Goal: Task Accomplishment & Management: Manage account settings

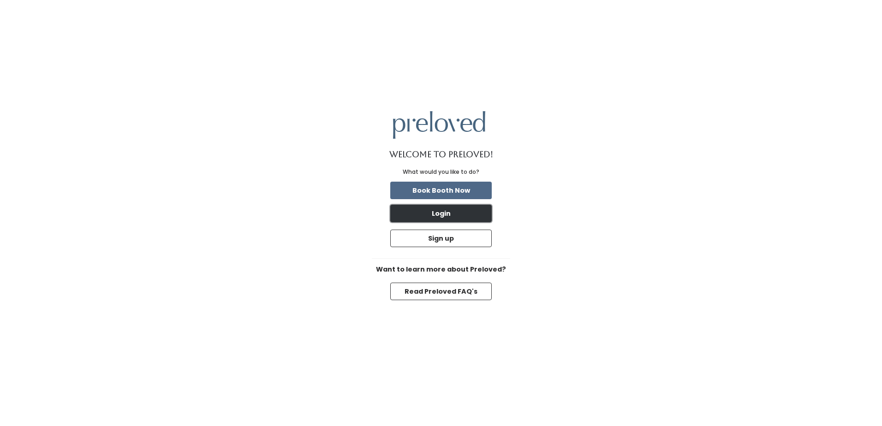
click at [449, 216] on button "Login" at bounding box center [440, 214] width 101 height 18
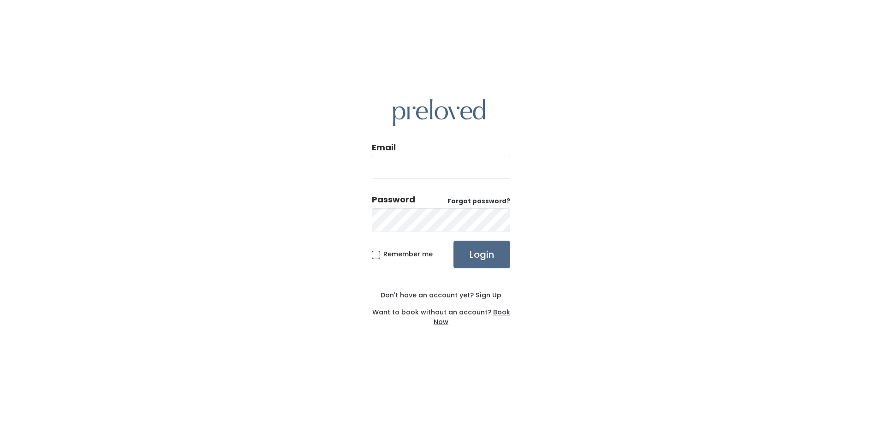
click at [419, 168] on input "Email" at bounding box center [441, 167] width 138 height 23
type input "teambarnes8@gmail.com"
click at [383, 256] on span "Remember me" at bounding box center [407, 254] width 49 height 9
click at [383, 256] on input "Remember me" at bounding box center [386, 253] width 6 height 6
checkbox input "true"
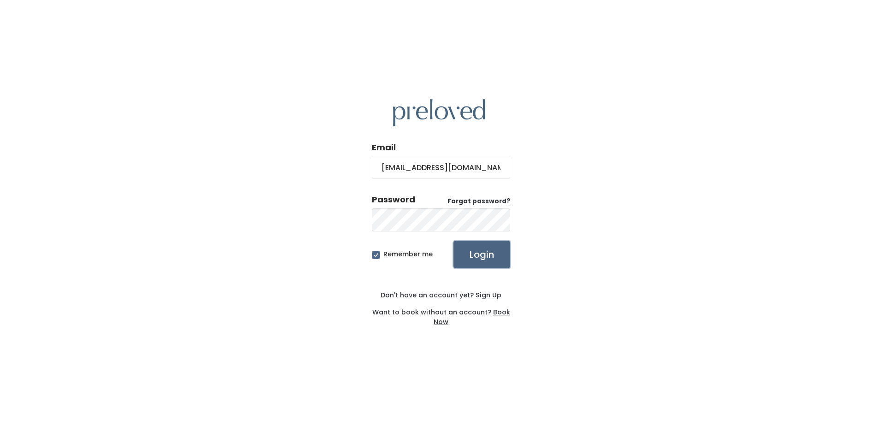
click at [487, 259] on input "Login" at bounding box center [481, 255] width 57 height 28
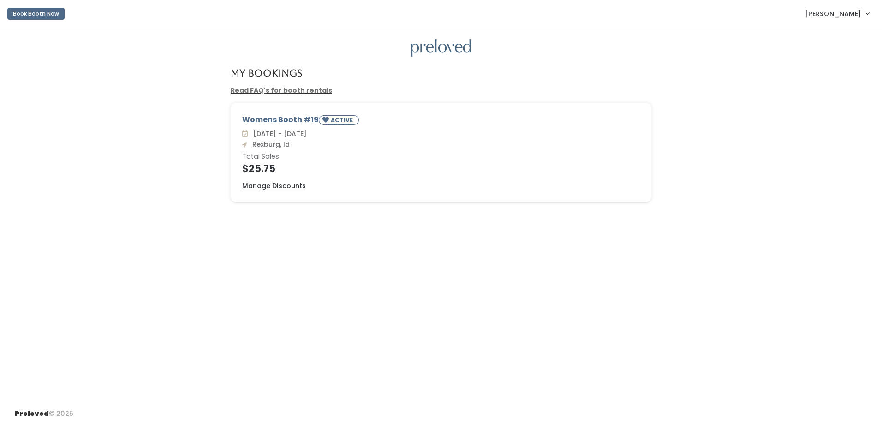
click at [850, 13] on span "Susie Barnes" at bounding box center [833, 14] width 56 height 10
click at [820, 80] on button "Logout" at bounding box center [836, 77] width 83 height 17
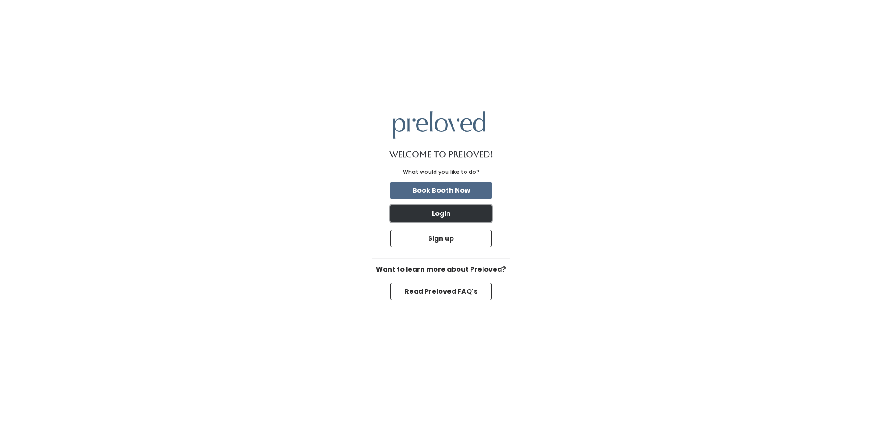
click at [446, 211] on button "Login" at bounding box center [440, 214] width 101 height 18
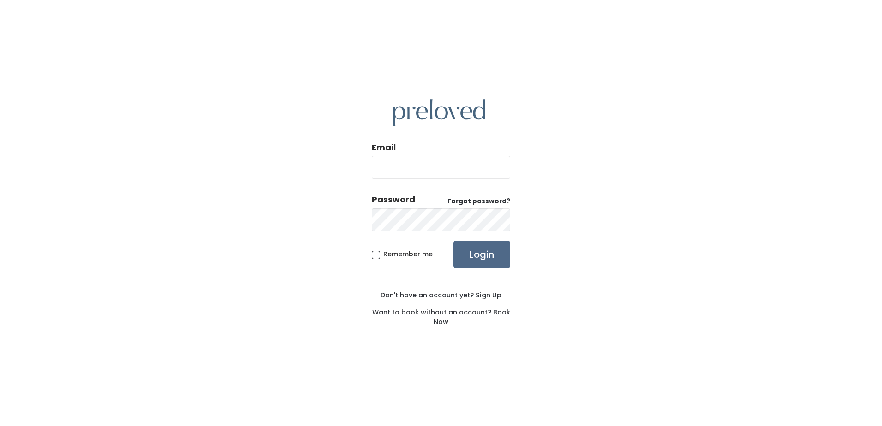
click at [414, 169] on input "Email" at bounding box center [441, 167] width 138 height 23
type input "teambarnes8@gmail.com"
click at [383, 256] on span "Remember me" at bounding box center [407, 254] width 49 height 9
click at [383, 256] on input "Remember me" at bounding box center [386, 253] width 6 height 6
checkbox input "true"
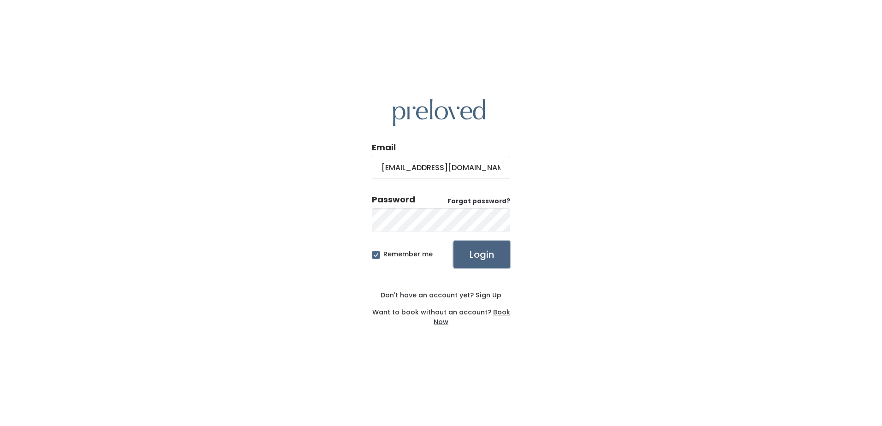
click at [483, 258] on input "Login" at bounding box center [481, 255] width 57 height 28
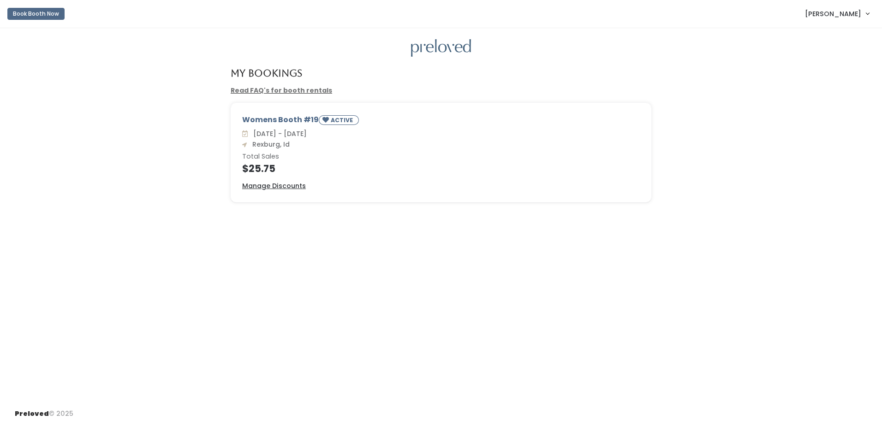
click at [829, 13] on span "[PERSON_NAME]" at bounding box center [833, 14] width 56 height 10
click at [812, 78] on button "Logout" at bounding box center [836, 77] width 83 height 17
